Goal: Information Seeking & Learning: Compare options

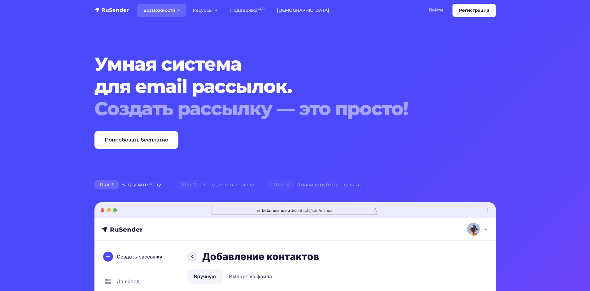
click at [163, 10] on link "Возможности" at bounding box center [161, 10] width 49 height 13
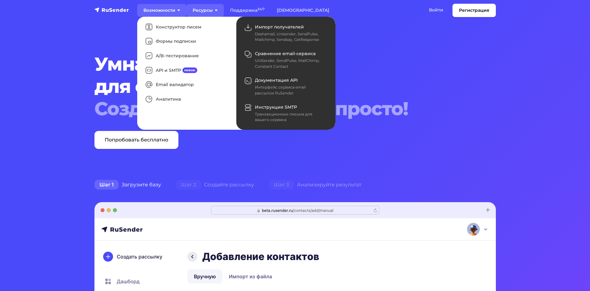
click at [206, 8] on link "Ресурсы" at bounding box center [204, 10] width 37 height 13
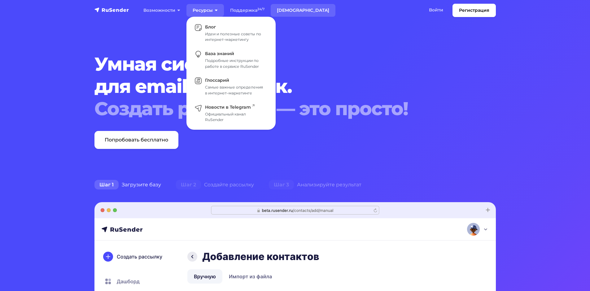
click at [293, 11] on link "[DEMOGRAPHIC_DATA]" at bounding box center [303, 10] width 65 height 13
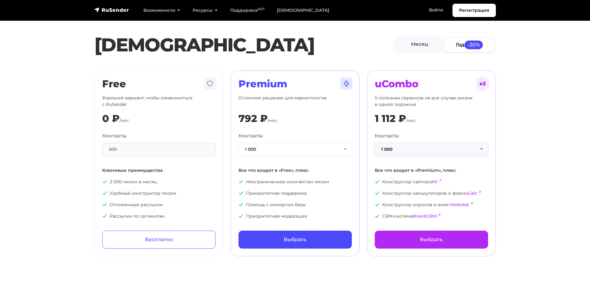
click at [417, 153] on button "1 000" at bounding box center [431, 149] width 113 height 13
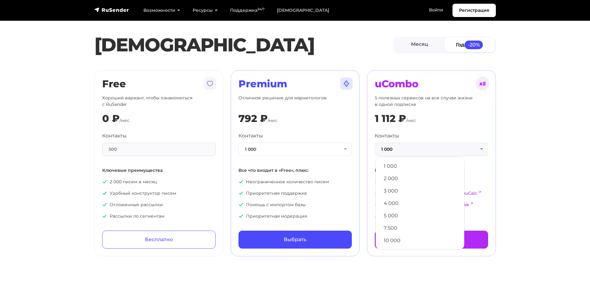
click at [409, 118] on span "/мес" at bounding box center [411, 121] width 10 height 6
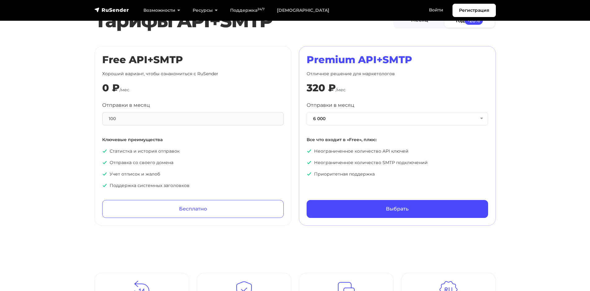
scroll to position [279, 0]
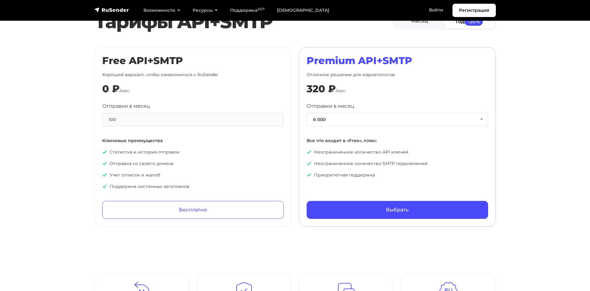
click at [195, 113] on div "100" at bounding box center [192, 119] width 181 height 13
click at [191, 118] on div "100" at bounding box center [192, 119] width 181 height 13
click at [192, 121] on div "100" at bounding box center [192, 119] width 181 height 13
drag, startPoint x: 193, startPoint y: 123, endPoint x: 260, endPoint y: 94, distance: 72.0
click at [225, 88] on div "Free API+SMTP Хороший вариант, чтобы ознакомиться с RuSender 0 ₽ /мес Отправки …" at bounding box center [192, 137] width 181 height 164
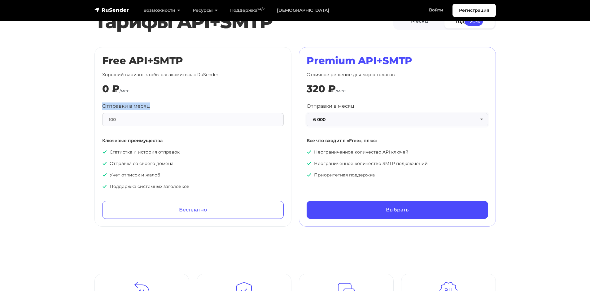
click at [375, 121] on button "6 000" at bounding box center [396, 119] width 181 height 13
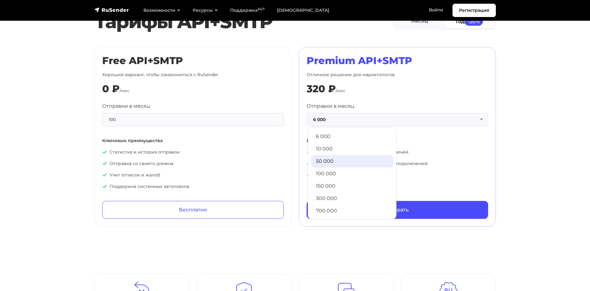
click at [353, 161] on link "50 000" at bounding box center [352, 161] width 82 height 12
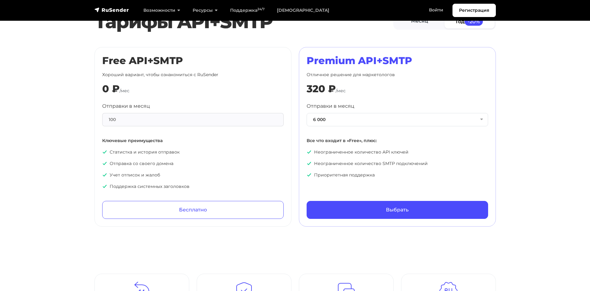
click at [370, 148] on div "Отправки в месяц 6 000 6 000 10 000 50 000 100 000 150 000 300 000 700 000 1 50…" at bounding box center [396, 140] width 181 height 76
click at [352, 111] on div "Отправки в месяц 6 000 6 000 10 000 50 000 100 000 150 000 300 000 700 000 1 50…" at bounding box center [396, 114] width 181 height 24
click at [349, 119] on button "6 000" at bounding box center [396, 119] width 181 height 13
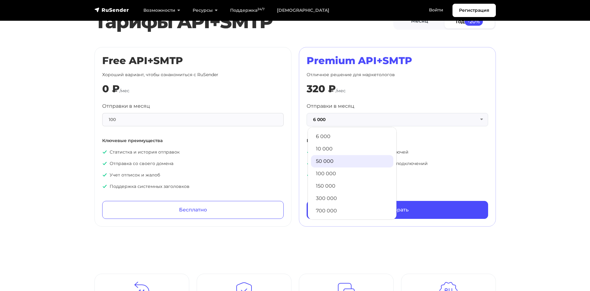
click at [338, 161] on link "50 000" at bounding box center [352, 161] width 82 height 12
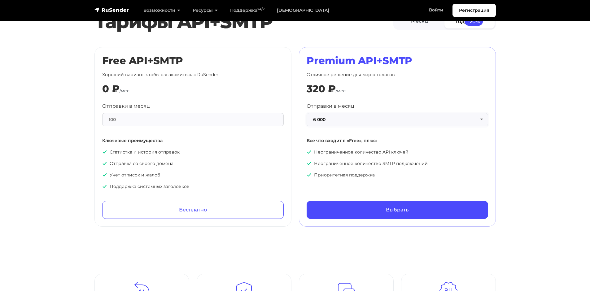
click at [336, 117] on button "6 000" at bounding box center [396, 119] width 181 height 13
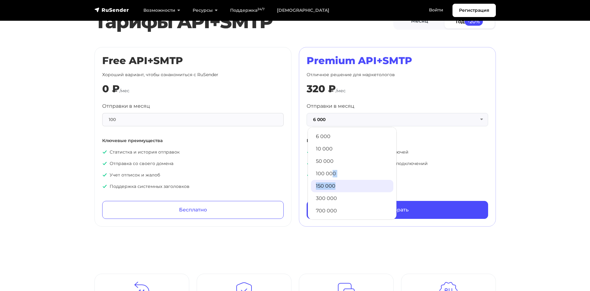
click at [335, 181] on ul "6 000 10 000 50 000 100 000 150 000 300 000 700 000 1 500 000 3 000 000 5 000 0…" at bounding box center [351, 173] width 89 height 93
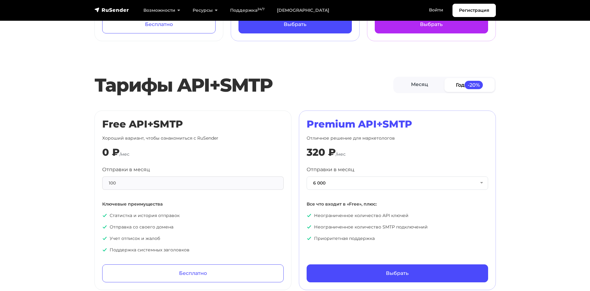
scroll to position [186, 0]
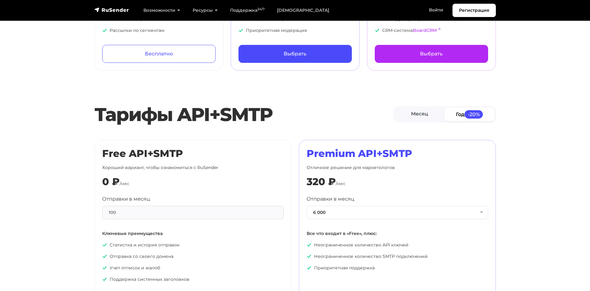
click at [353, 145] on div "Premium API+SMTP Отличное решение для маркетологов 320 ₽ /мес Отправки в месяц …" at bounding box center [397, 230] width 197 height 180
click at [351, 211] on button "6 000" at bounding box center [396, 212] width 181 height 13
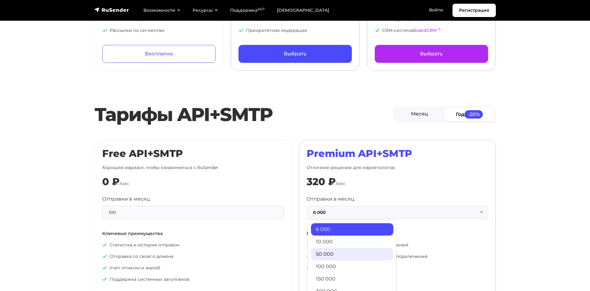
click at [347, 256] on link "50 000" at bounding box center [352, 254] width 82 height 12
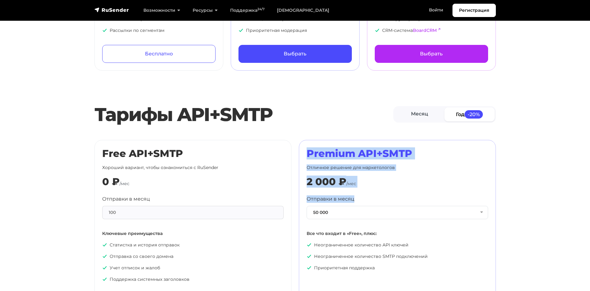
drag, startPoint x: 371, startPoint y: 197, endPoint x: 306, endPoint y: 157, distance: 76.3
click at [306, 157] on div "Premium API+SMTP Отличное решение для маркетологов 2 000 ₽ /мес Отправки в меся…" at bounding box center [396, 230] width 181 height 164
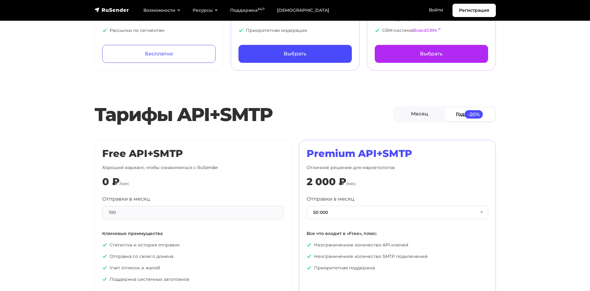
click at [354, 189] on div "Premium API+SMTP Отличное решение для маркетологов 2 000 ₽ /мес Отправки в меся…" at bounding box center [396, 230] width 181 height 164
click at [353, 214] on button "50 000" at bounding box center [396, 212] width 181 height 13
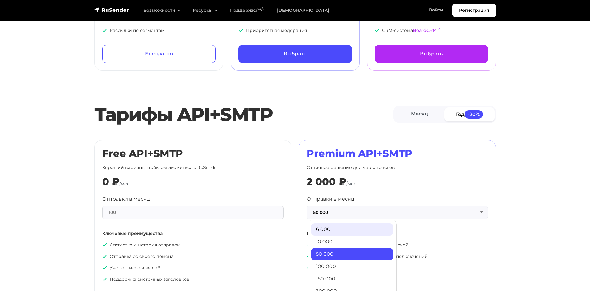
click at [340, 231] on link "6 000" at bounding box center [352, 229] width 82 height 12
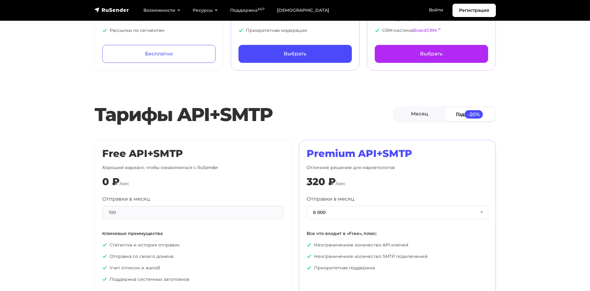
click at [375, 182] on div "320 ₽ /мес" at bounding box center [396, 182] width 181 height 12
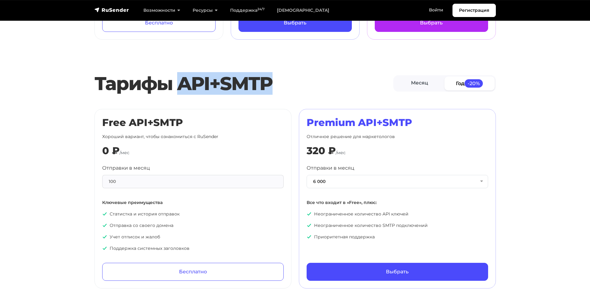
drag, startPoint x: 181, startPoint y: 76, endPoint x: 335, endPoint y: 81, distance: 153.9
click at [333, 81] on h2 "Тарифы API+SMTP" at bounding box center [243, 83] width 299 height 22
click at [188, 84] on h2 "Тарифы API+SMTP" at bounding box center [243, 83] width 299 height 22
drag, startPoint x: 188, startPoint y: 84, endPoint x: 233, endPoint y: 97, distance: 47.5
click at [231, 90] on h2 "Тарифы API+SMTP" at bounding box center [243, 83] width 299 height 22
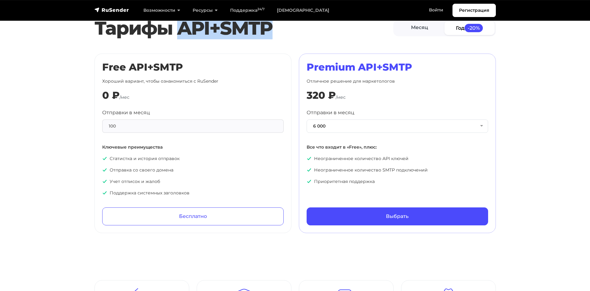
scroll to position [279, 0]
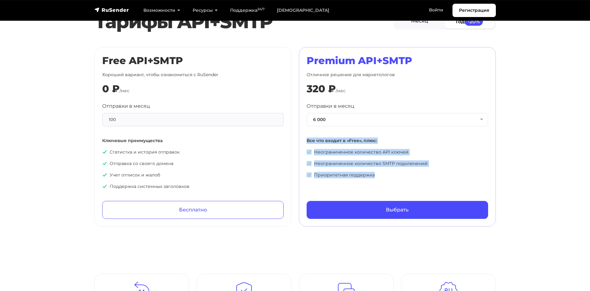
drag, startPoint x: 436, startPoint y: 175, endPoint x: 305, endPoint y: 137, distance: 136.6
click at [305, 137] on div "Premium API+SMTP Отличное решение для маркетологов 320 ₽ /мес Отправки в месяц …" at bounding box center [397, 137] width 197 height 180
drag, startPoint x: 210, startPoint y: 149, endPoint x: 228, endPoint y: 182, distance: 38.1
click at [228, 182] on div "Отправки в месяц 100 Ключевые преимущества Статистка и история отправок Отправк…" at bounding box center [192, 145] width 181 height 87
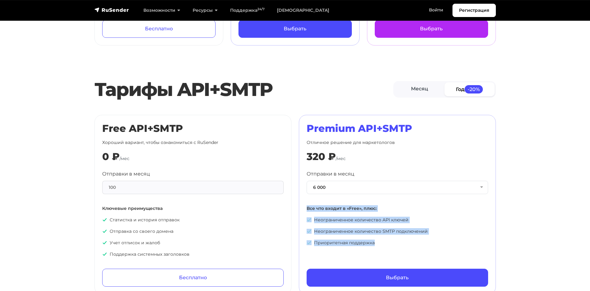
scroll to position [186, 0]
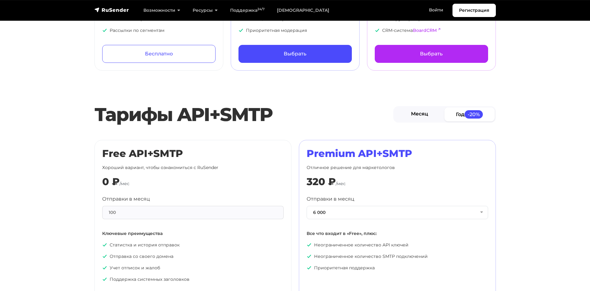
click at [425, 112] on link "Месяц" at bounding box center [419, 114] width 50 height 14
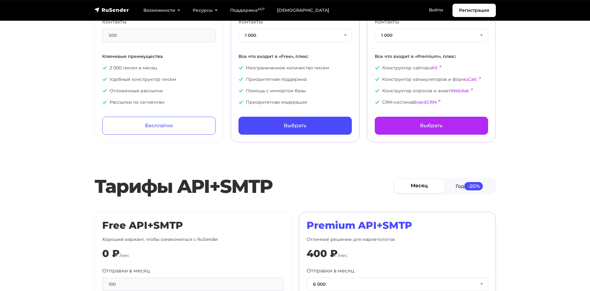
scroll to position [0, 0]
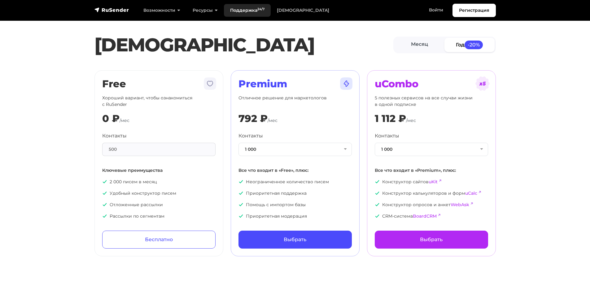
click at [243, 11] on link "Поддержка 24/7" at bounding box center [247, 10] width 47 height 13
click at [0, 98] on section "[PERSON_NAME] Год -20% Free Хороший вариант, чтобы ознакомиться с RuSender 0 ₽ …" at bounding box center [295, 131] width 590 height 249
click at [138, 157] on div "Контакты 500 Ключевые преимущества 2 000 писем в месяц Удобный конструктор писе…" at bounding box center [158, 175] width 113 height 87
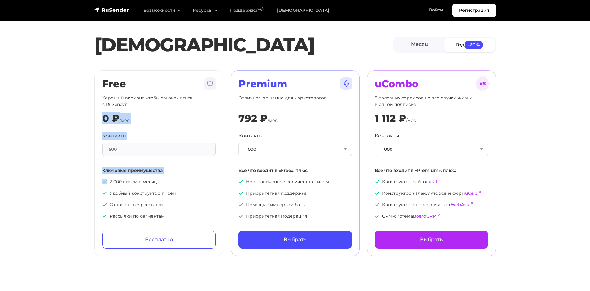
drag, startPoint x: 138, startPoint y: 157, endPoint x: 139, endPoint y: 121, distance: 35.3
click at [139, 121] on div "Free Хороший вариант, чтобы ознакомиться с RuSender 0 ₽ /мес Контакты 500 Ключе…" at bounding box center [158, 163] width 113 height 171
click at [139, 122] on div "0 ₽ /мес" at bounding box center [158, 119] width 113 height 12
drag, startPoint x: 136, startPoint y: 111, endPoint x: 154, endPoint y: 166, distance: 58.2
click at [154, 166] on div "Free Хороший вариант, чтобы ознакомиться с RuSender 0 ₽ /мес Контакты 500 Ключе…" at bounding box center [158, 163] width 113 height 171
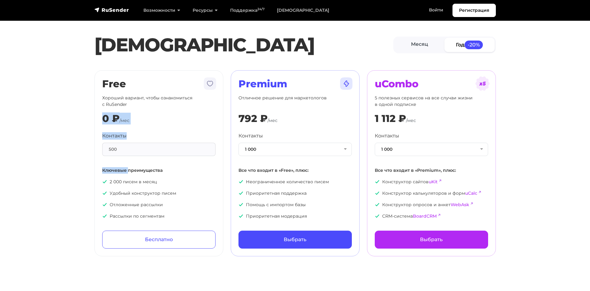
drag, startPoint x: 141, startPoint y: 107, endPoint x: 127, endPoint y: 171, distance: 64.6
click at [127, 171] on div "Free Хороший вариант, чтобы ознакомиться с RuSender 0 ₽ /мес Контакты 500 Ключе…" at bounding box center [158, 163] width 113 height 171
click at [123, 171] on p "Ключевые преимущества" at bounding box center [158, 170] width 113 height 7
drag, startPoint x: 123, startPoint y: 171, endPoint x: 105, endPoint y: 115, distance: 58.1
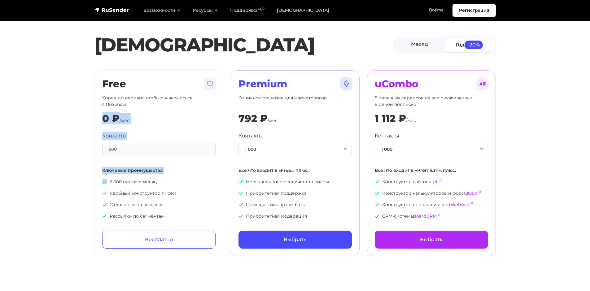
click at [105, 115] on div "Free Хороший вариант, чтобы ознакомиться с RuSender 0 ₽ /мес Контакты 500 Ключе…" at bounding box center [158, 163] width 113 height 171
click at [131, 145] on div "500" at bounding box center [158, 149] width 113 height 13
click at [301, 148] on button "1 000" at bounding box center [294, 149] width 113 height 13
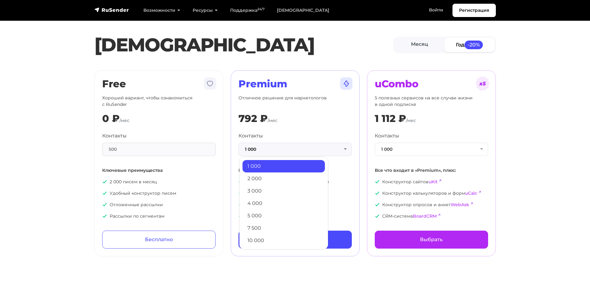
click at [300, 125] on div "Premium Отличное решение для маркетологов 792 ₽ /мес Контакты 1 000 1 000 2 000…" at bounding box center [294, 163] width 113 height 171
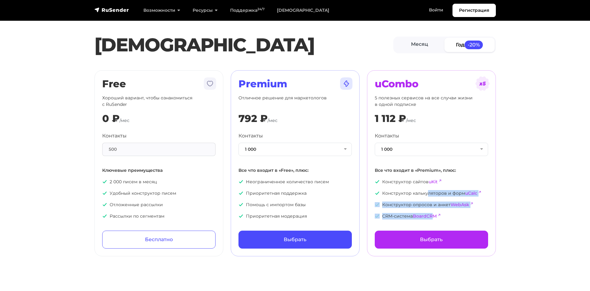
drag, startPoint x: 430, startPoint y: 194, endPoint x: 433, endPoint y: 209, distance: 14.5
click at [435, 208] on ul "Конструктор сайтов uKit Конструктор калькуляторов и форм uCalc Конструктор опро…" at bounding box center [431, 199] width 113 height 41
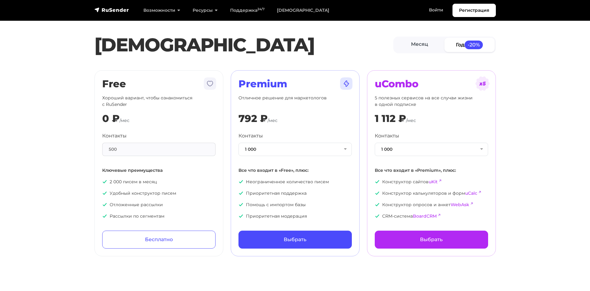
click at [381, 194] on p "Конструктор калькуляторов и форм uCalc" at bounding box center [431, 193] width 113 height 7
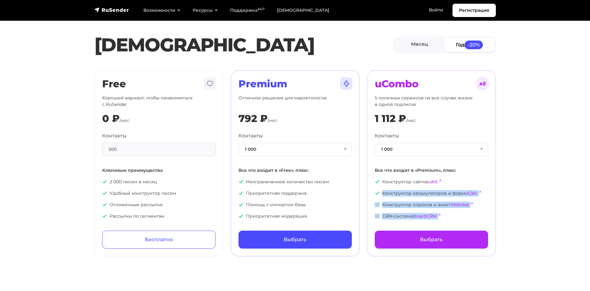
drag, startPoint x: 381, startPoint y: 194, endPoint x: 384, endPoint y: 211, distance: 17.3
click at [384, 211] on ul "Конструктор сайтов uKit Конструктор калькуляторов и форм uCalc Конструктор опро…" at bounding box center [431, 199] width 113 height 41
click at [391, 202] on p "Конструктор опросов и анкет WebAsk" at bounding box center [431, 205] width 113 height 7
drag, startPoint x: 436, startPoint y: 213, endPoint x: 371, endPoint y: 171, distance: 77.4
click at [371, 171] on div "uCombo 5 полезных сервисов на все случаи жизни в одной подписке 1 112 ₽ /мес Ко…" at bounding box center [431, 163] width 129 height 186
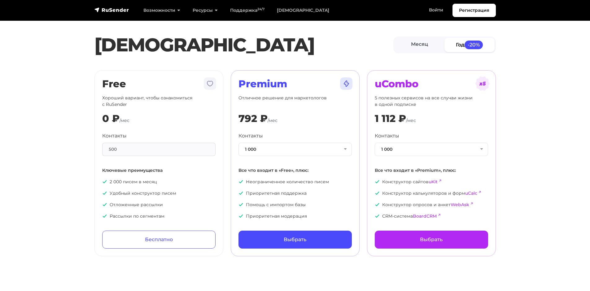
click at [554, 128] on section "[PERSON_NAME] Год -20% Free Хороший вариант, чтобы ознакомиться с RuSender 0 ₽ …" at bounding box center [295, 131] width 590 height 249
drag, startPoint x: 441, startPoint y: 101, endPoint x: 444, endPoint y: 114, distance: 12.9
click at [444, 113] on div "uCombo 5 полезных сервисов на все случаи жизни в одной подписке 1 112 ₽ /мес Ко…" at bounding box center [431, 163] width 113 height 171
click at [444, 114] on div "1 112 ₽ /мес" at bounding box center [431, 119] width 113 height 12
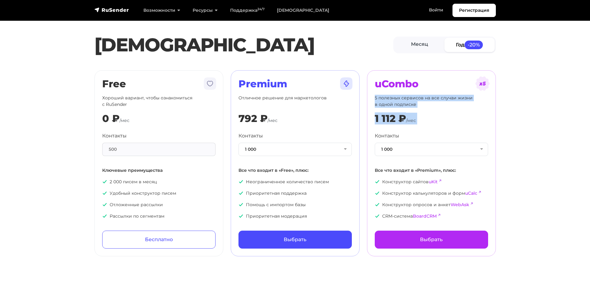
drag, startPoint x: 444, startPoint y: 114, endPoint x: 434, endPoint y: 98, distance: 18.2
click at [434, 98] on div "uCombo 5 полезных сервисов на все случаи жизни в одной подписке 1 112 ₽ /мес Ко…" at bounding box center [431, 163] width 113 height 171
click at [434, 98] on p "5 полезных сервисов на все случаи жизни в одной подписке" at bounding box center [431, 101] width 113 height 13
click at [403, 148] on button "1 000" at bounding box center [431, 149] width 113 height 13
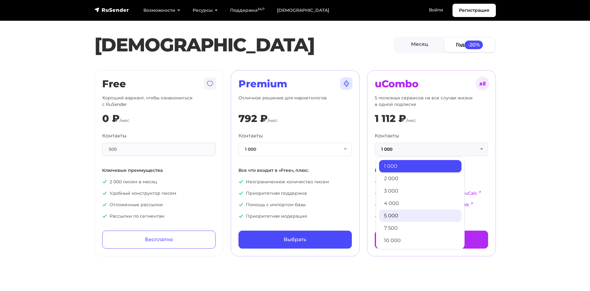
click at [400, 213] on link "5 000" at bounding box center [420, 216] width 82 height 12
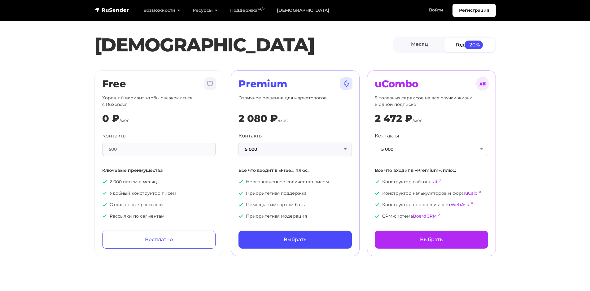
click at [317, 148] on button "5 000" at bounding box center [294, 149] width 113 height 13
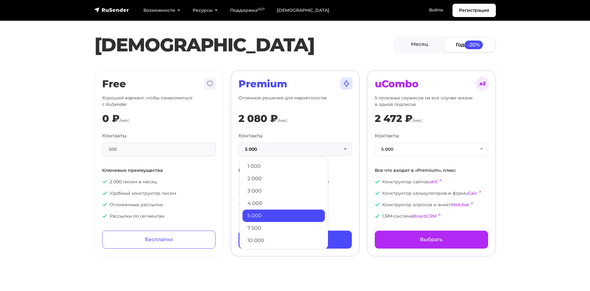
click at [265, 213] on link "5 000" at bounding box center [283, 216] width 82 height 12
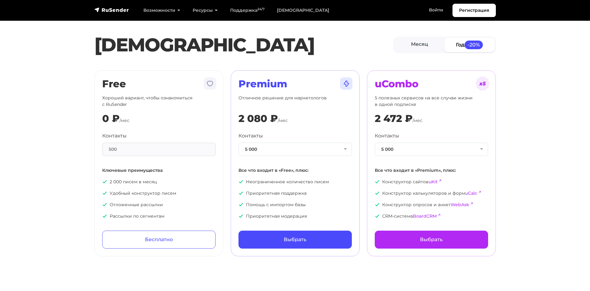
click at [414, 120] on span "/мес" at bounding box center [417, 121] width 10 height 6
drag, startPoint x: 326, startPoint y: 174, endPoint x: 327, endPoint y: 207, distance: 33.1
click at [327, 207] on div "Контакты 5 000 1 000 2 000 3 000 4 000 5 000 7 500 10 000 13 000 15 000 20 000 …" at bounding box center [294, 175] width 113 height 87
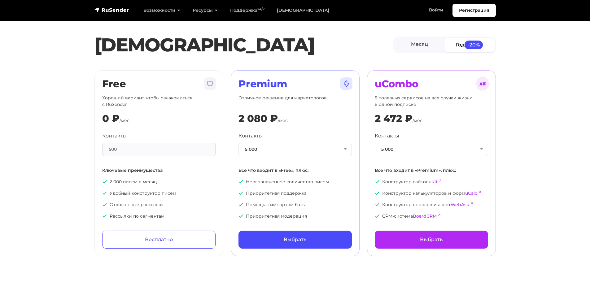
drag, startPoint x: 327, startPoint y: 173, endPoint x: 328, endPoint y: 205, distance: 31.9
click at [328, 205] on div "Контакты 5 000 1 000 2 000 3 000 4 000 5 000 7 500 10 000 13 000 15 000 20 000 …" at bounding box center [294, 175] width 113 height 87
click at [328, 205] on p "Помощь с импортом базы" at bounding box center [294, 205] width 113 height 7
drag, startPoint x: 323, startPoint y: 193, endPoint x: 329, endPoint y: 216, distance: 23.5
click at [329, 216] on ul "Неограниченное количество писем Приоритетная поддержка Помощь с импортом базы П…" at bounding box center [294, 199] width 113 height 41
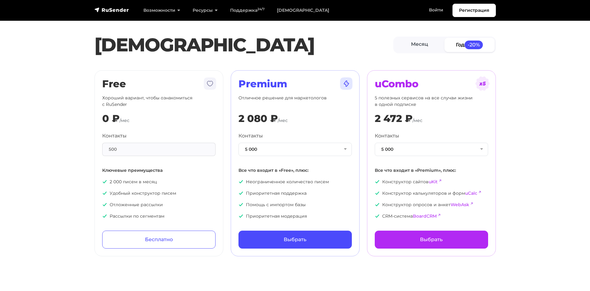
click at [325, 215] on p "Приоритетная модерация" at bounding box center [294, 216] width 113 height 7
drag, startPoint x: 323, startPoint y: 197, endPoint x: 323, endPoint y: 212, distance: 15.5
click at [323, 212] on ul "Неограниченное количество писем Приоритетная поддержка Помощь с импортом базы П…" at bounding box center [294, 199] width 113 height 41
drag, startPoint x: 199, startPoint y: 205, endPoint x: 201, endPoint y: 209, distance: 4.9
click at [201, 210] on ul "2 000 писем в месяц Удобный конструктор писем Отложенные рассылки Рассылки по с…" at bounding box center [158, 199] width 113 height 41
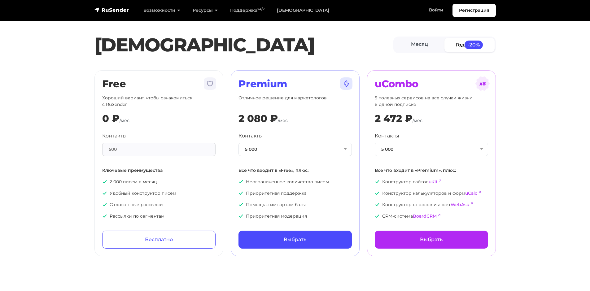
click at [196, 214] on ul "2 000 писем в месяц Удобный конструктор писем Отложенные рассылки Рассылки по с…" at bounding box center [158, 199] width 113 height 41
click at [198, 211] on ul "2 000 писем в месяц Удобный конструктор писем Отложенные рассылки Рассылки по с…" at bounding box center [158, 199] width 113 height 41
click at [210, 83] on img at bounding box center [209, 83] width 15 height 15
click at [422, 43] on link "Месяц" at bounding box center [419, 45] width 50 height 14
click at [481, 48] on span "-20%" at bounding box center [473, 45] width 19 height 8
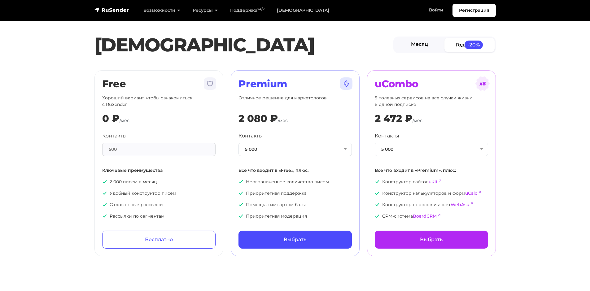
click at [425, 50] on link "Месяц" at bounding box center [419, 45] width 50 height 14
click at [479, 49] on link "Год -20%" at bounding box center [469, 45] width 50 height 14
click at [26, 157] on section "[PERSON_NAME] Год -20% Free Хороший вариант, чтобы ознакомиться с RuSender 0 ₽ …" at bounding box center [295, 131] width 590 height 249
drag, startPoint x: 246, startPoint y: 79, endPoint x: 274, endPoint y: 105, distance: 37.9
click at [268, 102] on div "Premium Отличное решение для маркетологов 2 080 ₽ /мес Контакты 5 000 1 000 2 0…" at bounding box center [294, 163] width 113 height 171
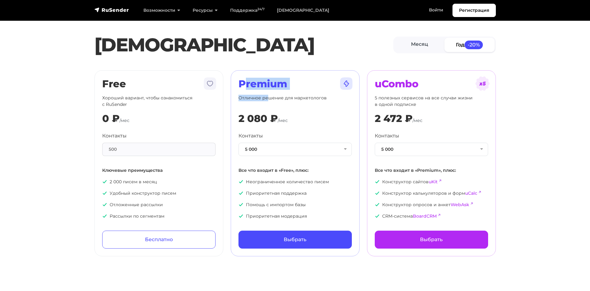
drag, startPoint x: 295, startPoint y: 117, endPoint x: 234, endPoint y: 84, distance: 70.0
click at [234, 84] on div "Premium Отличное решение для маркетологов 2 080 ₽ /мес Контакты 5 000 1 000 2 0…" at bounding box center [295, 163] width 129 height 186
drag, startPoint x: 268, startPoint y: 116, endPoint x: 42, endPoint y: 39, distance: 238.8
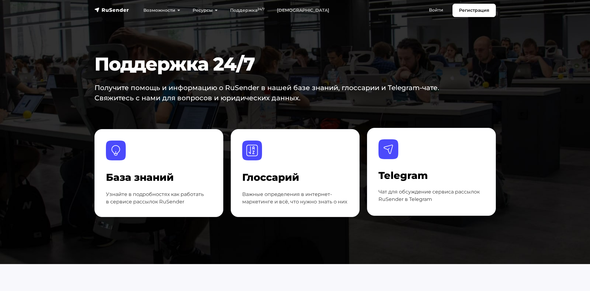
click at [429, 180] on h4 "Telegram" at bounding box center [431, 176] width 106 height 12
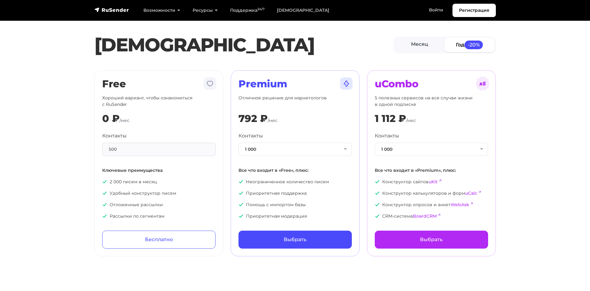
drag, startPoint x: 309, startPoint y: 107, endPoint x: 303, endPoint y: 70, distance: 37.7
click at [304, 74] on div "Premium Отличное решение для маркетологов 792 ₽ /мес Контакты 1 000 1 000 2 000…" at bounding box center [295, 163] width 129 height 186
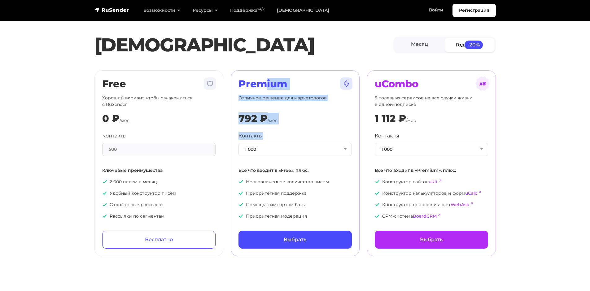
drag, startPoint x: 261, startPoint y: 72, endPoint x: 304, endPoint y: 133, distance: 74.8
click at [301, 133] on section "[PERSON_NAME] Год -20% Free Хороший вариант, чтобы ознакомиться с RuSender 0 ₽ …" at bounding box center [295, 131] width 590 height 249
drag, startPoint x: 244, startPoint y: 89, endPoint x: 299, endPoint y: 121, distance: 63.4
click at [299, 121] on div "Premium Отличное решение для маркетологов 792 ₽ /мес Контакты 1 000 1 000 2 000…" at bounding box center [295, 163] width 129 height 186
